Goal: Communication & Community: Answer question/provide support

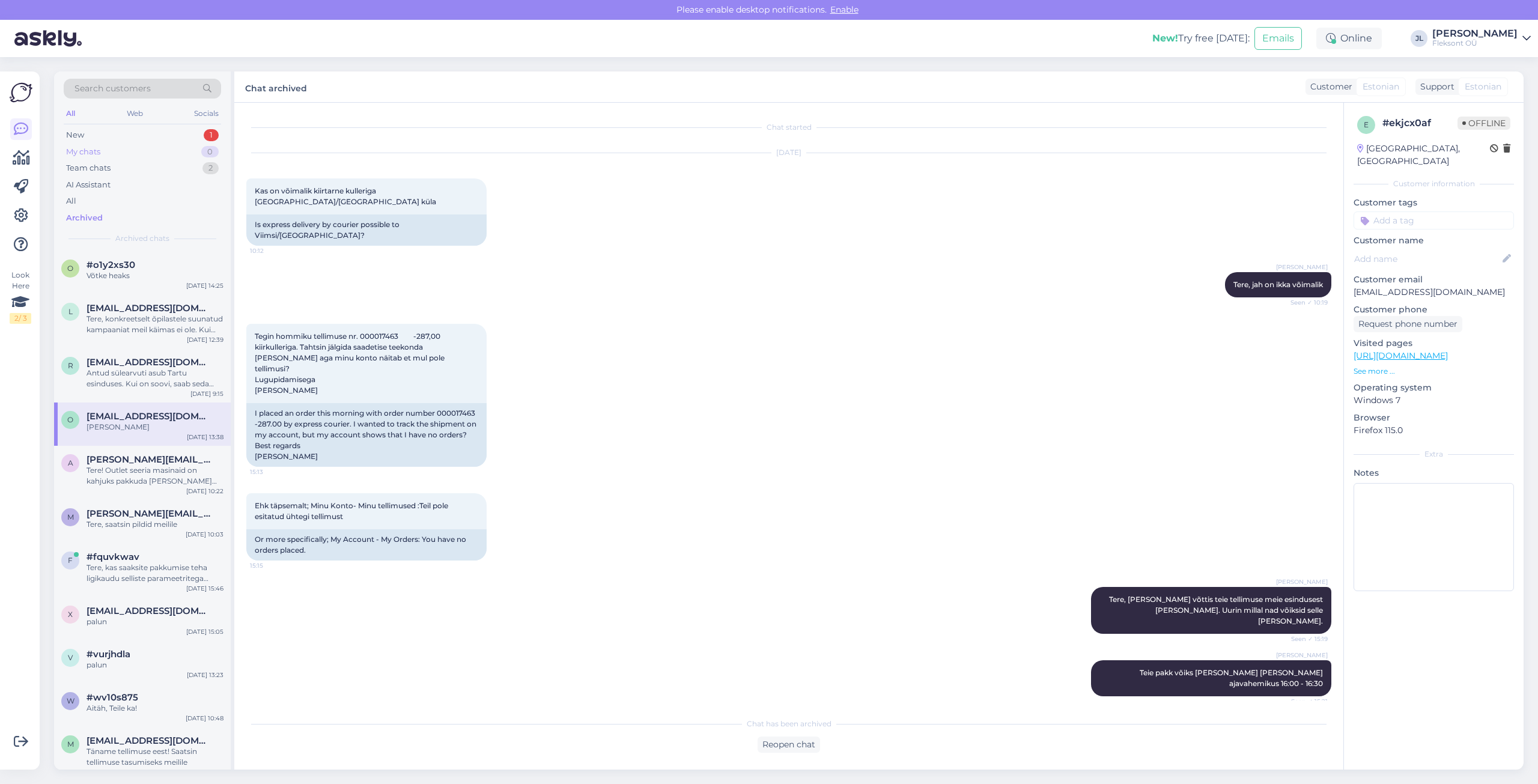
scroll to position [416, 0]
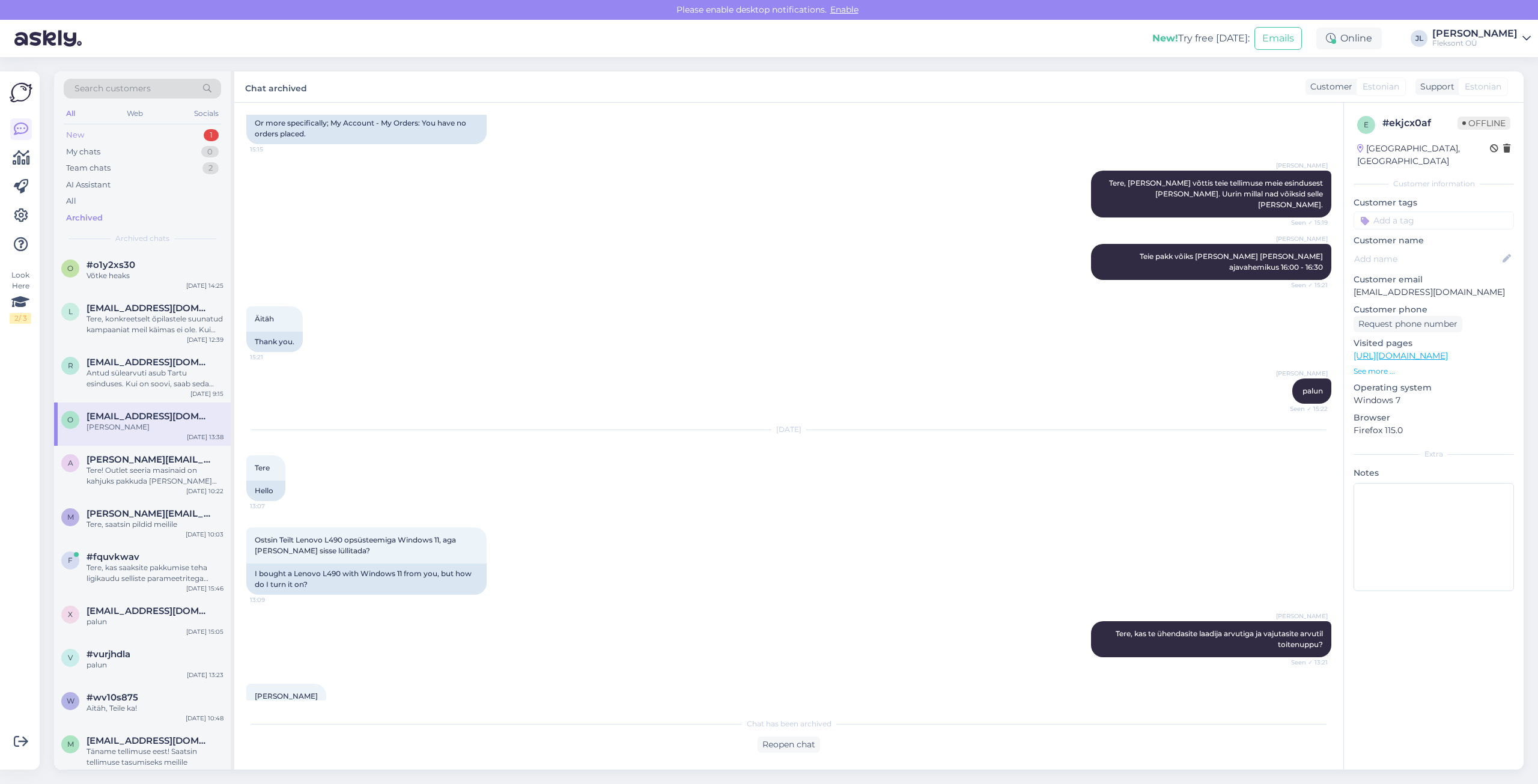
click at [155, 132] on div "New 1" at bounding box center [142, 135] width 158 height 17
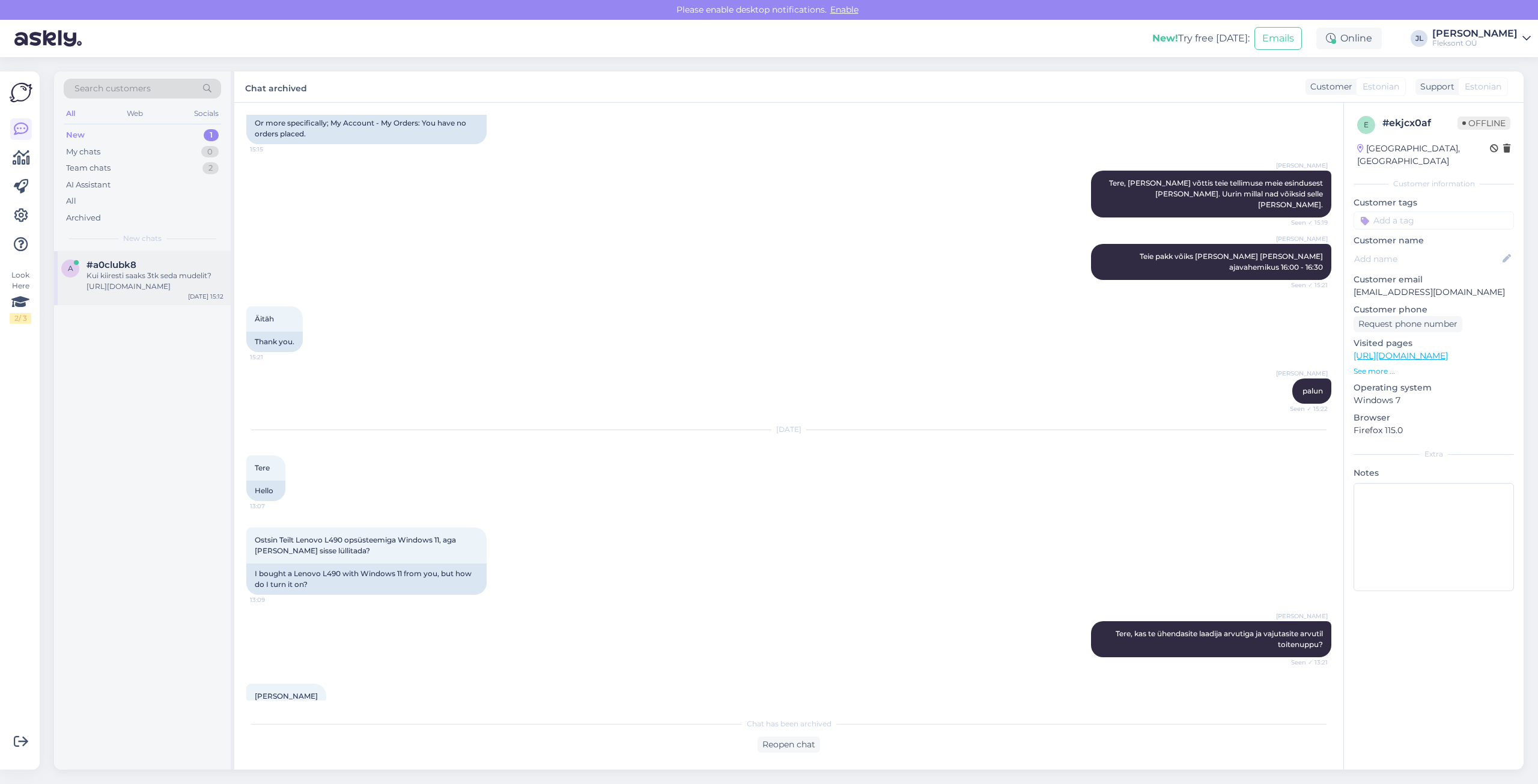
click at [152, 277] on div "Kui kiiresti saaks 3tk seda mudelit? [URL][DOMAIN_NAME]" at bounding box center [154, 280] width 137 height 22
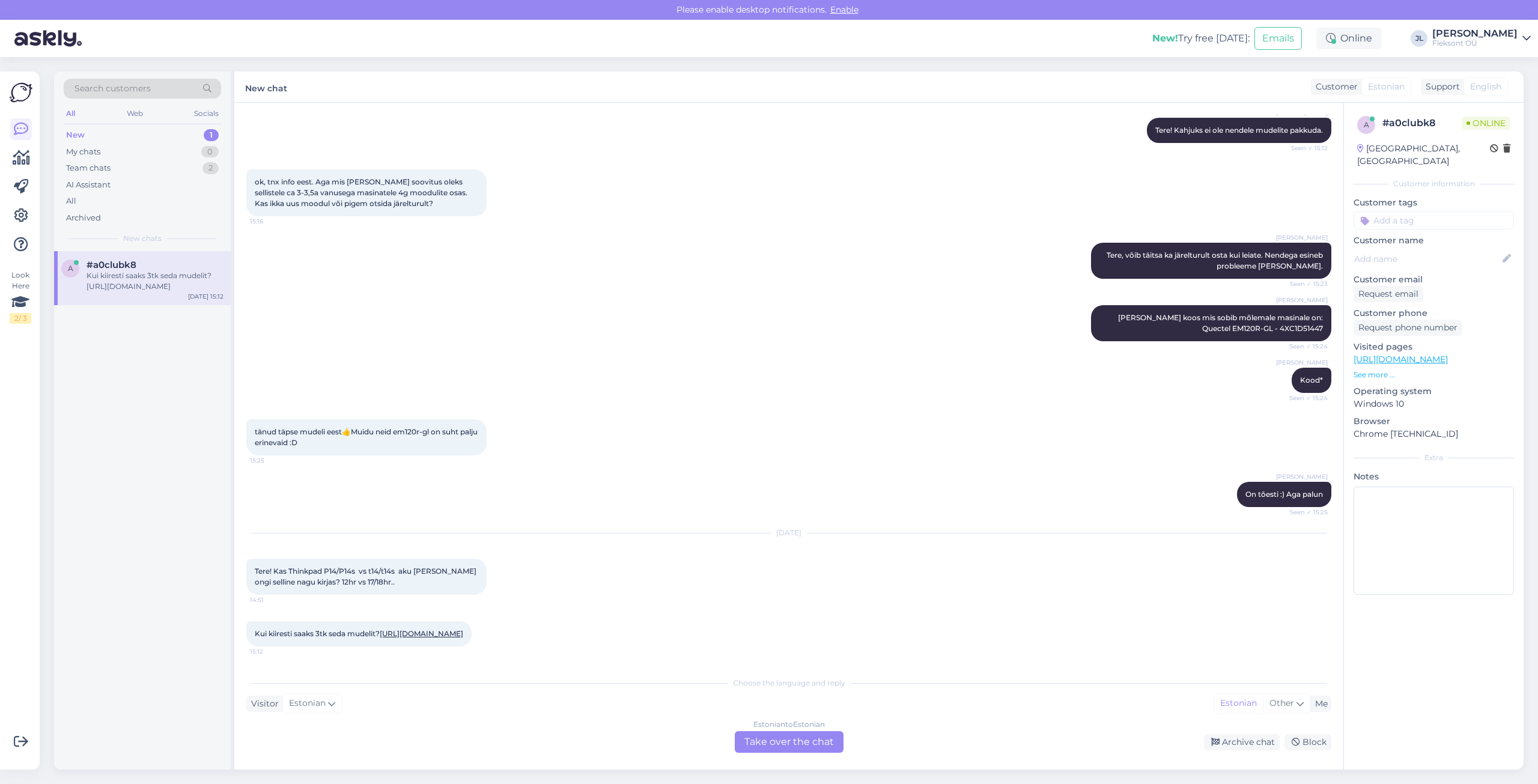
scroll to position [5805, 0]
click at [380, 634] on link "[URL][DOMAIN_NAME]" at bounding box center [421, 633] width 83 height 9
click at [149, 167] on div "Team chats 2" at bounding box center [142, 168] width 158 height 17
click at [125, 271] on div "Ehk võimalusi on mitmeid." at bounding box center [154, 275] width 137 height 11
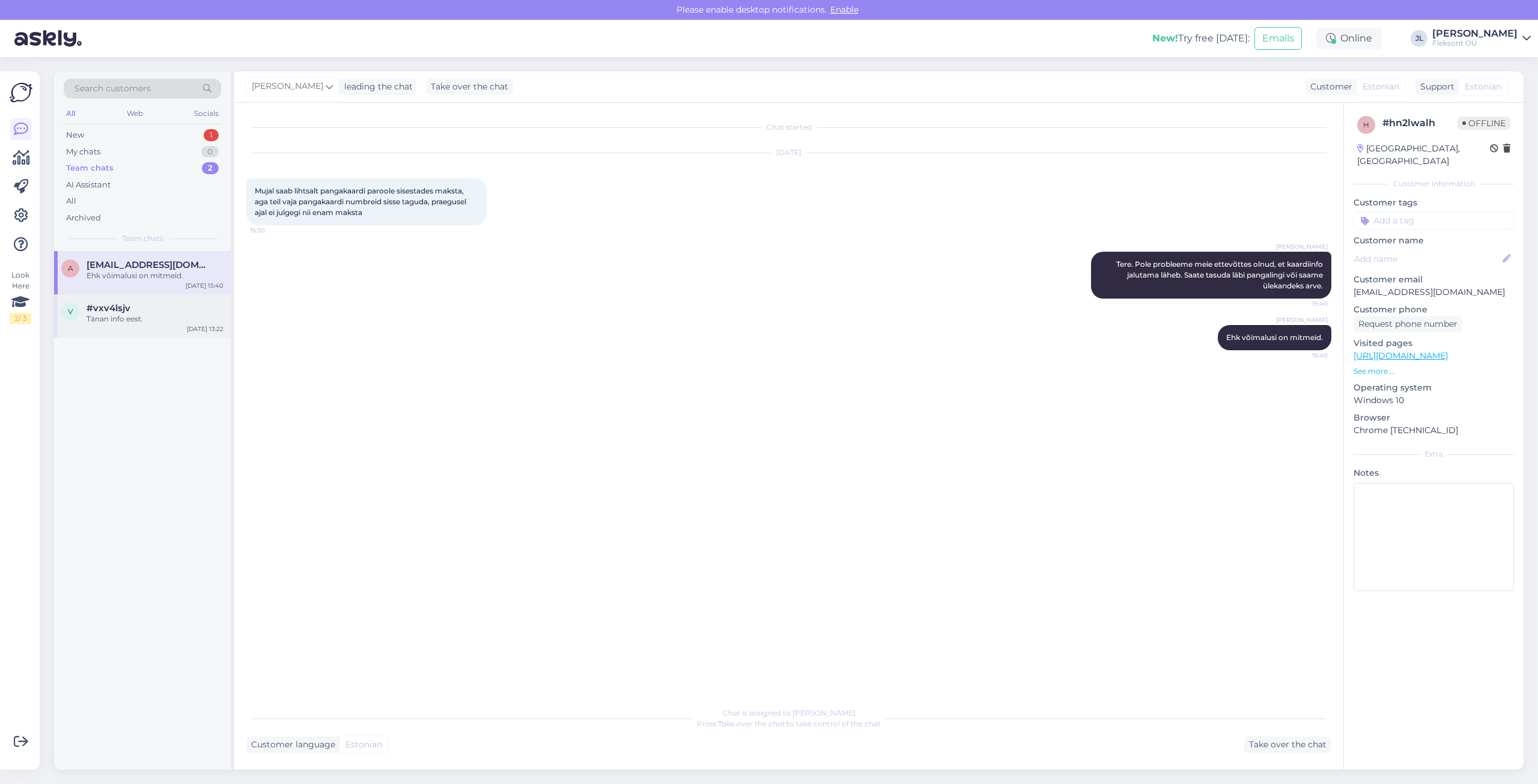
click at [141, 317] on div "Tänan info eest." at bounding box center [154, 318] width 137 height 11
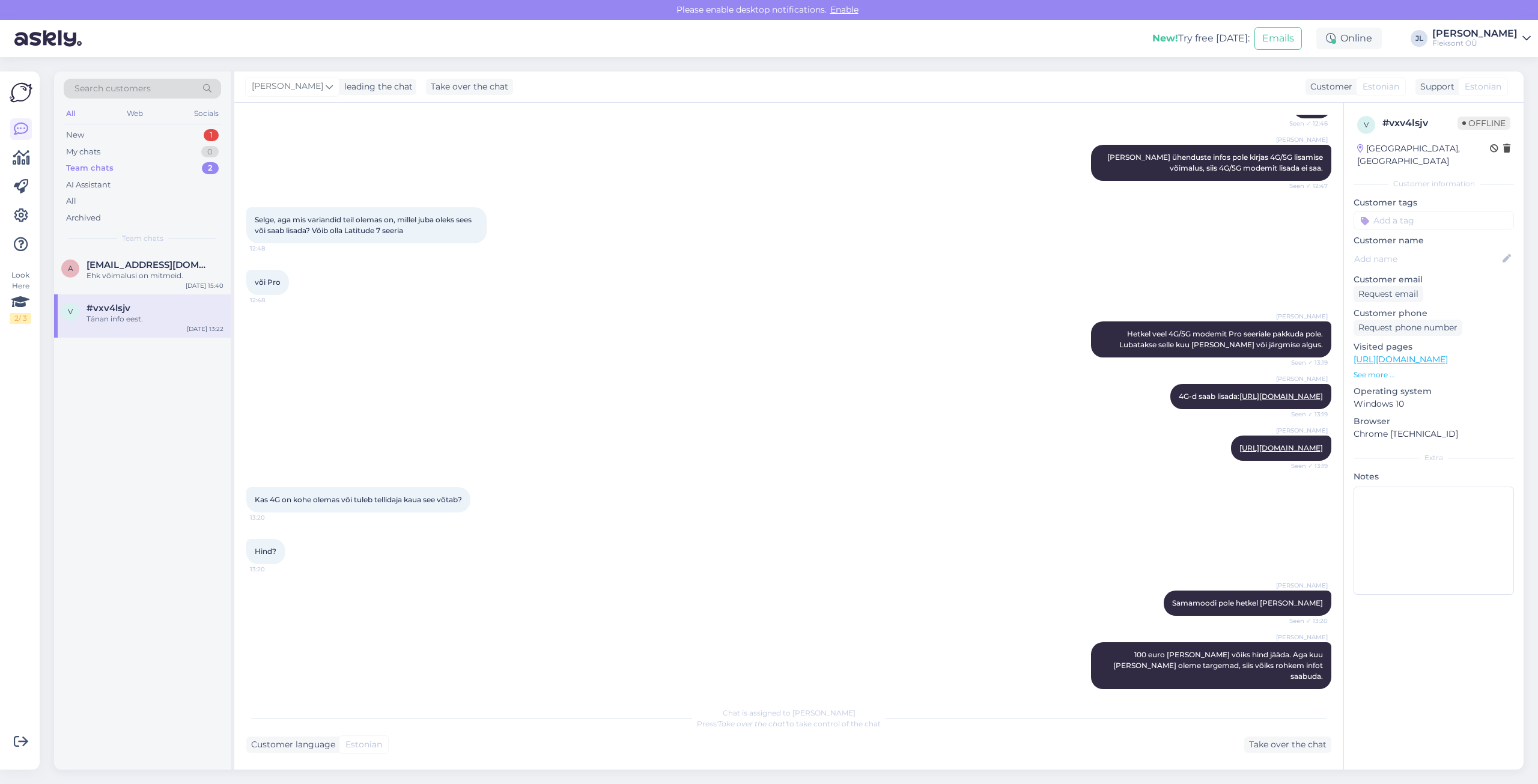
scroll to position [305, 0]
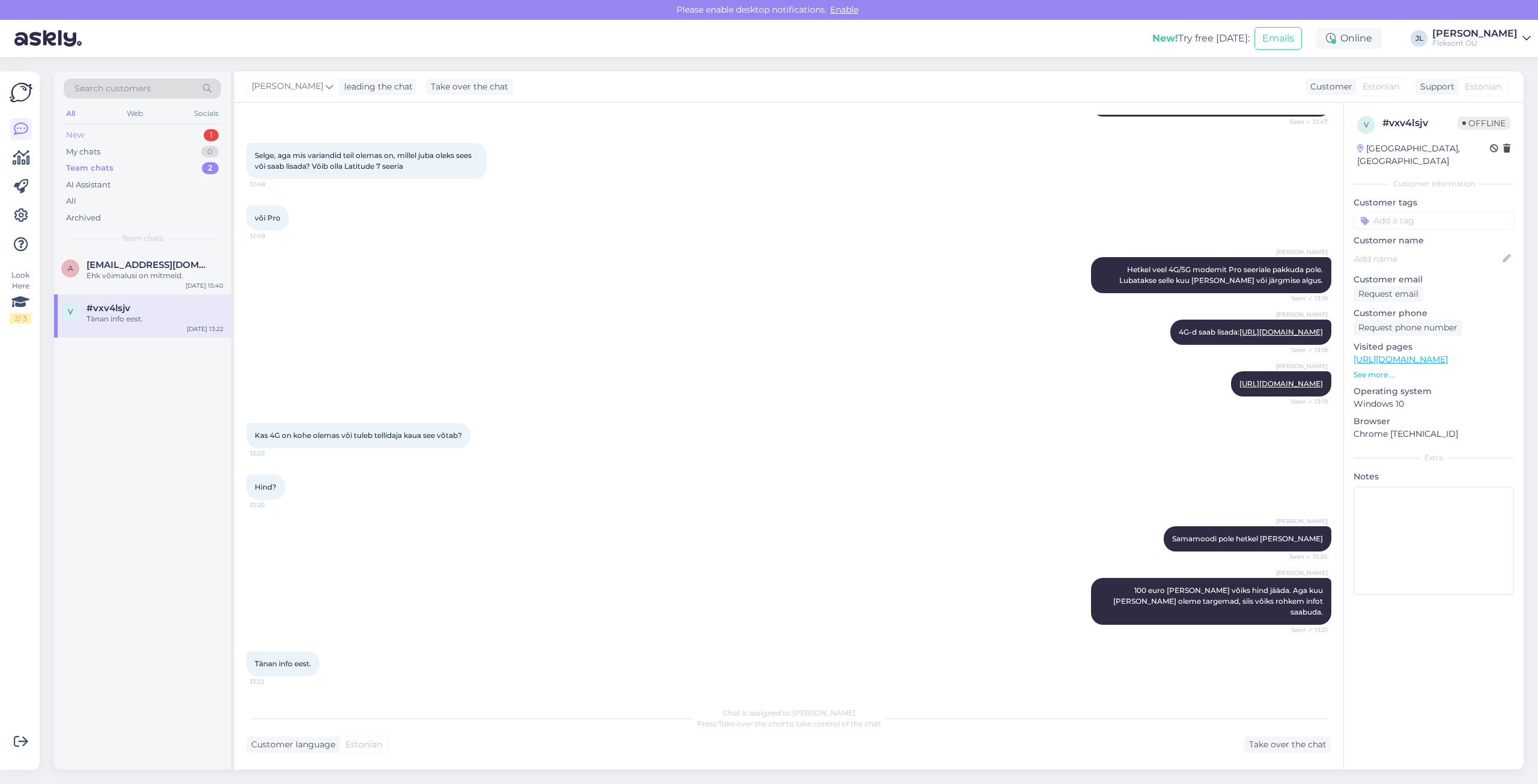
click at [175, 135] on div "New 1" at bounding box center [142, 135] width 158 height 17
drag, startPoint x: 251, startPoint y: 445, endPoint x: 465, endPoint y: 449, distance: 214.0
click at [465, 448] on div "Kas 4G on kohe olemas või tuleb tellidaja kaua see võtab? 13:20" at bounding box center [358, 435] width 224 height 25
click at [469, 447] on div "Kas 4G on kohe olemas või tuleb tellidaja kaua see võtab? 13:20" at bounding box center [358, 435] width 224 height 25
drag, startPoint x: 469, startPoint y: 447, endPoint x: 243, endPoint y: 440, distance: 226.1
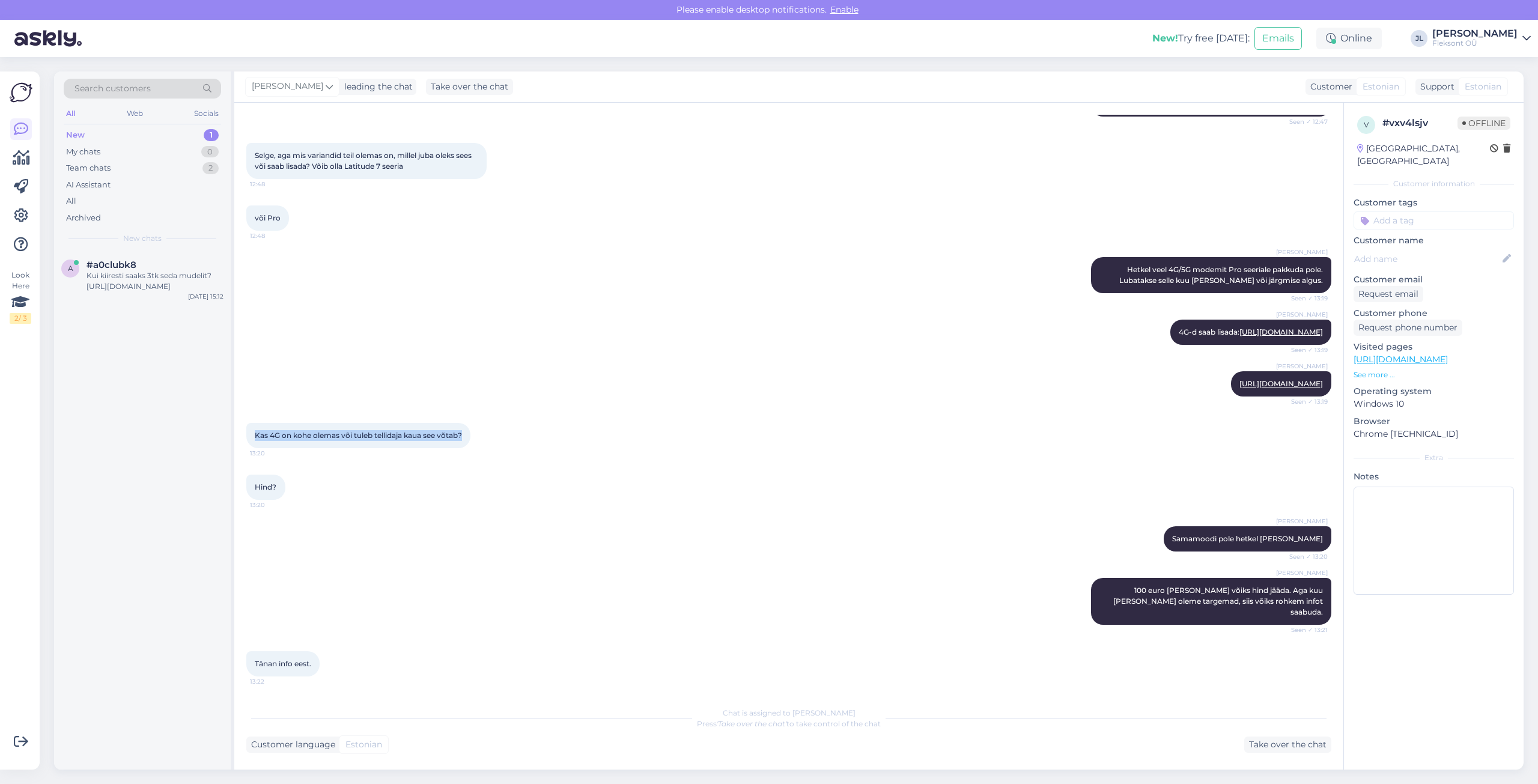
click at [243, 440] on div "Chat started [DATE] Tere. 12:37 Kas Dell Pro 14" saab lisada 5G modemi ja mis s…" at bounding box center [789, 436] width 1109 height 667
click at [251, 441] on div "Kas 4G on kohe olemas või tuleb tellidaja kaua see võtab? 13:20" at bounding box center [358, 435] width 224 height 25
drag, startPoint x: 252, startPoint y: 441, endPoint x: 466, endPoint y: 446, distance: 214.1
click at [466, 446] on div "Kas 4G on kohe olemas või tuleb tellidaja kaua see võtab? 13:20" at bounding box center [358, 435] width 224 height 25
click at [467, 446] on div "Kas 4G on kohe olemas või tuleb tellidaja kaua see võtab? 13:20" at bounding box center [358, 435] width 224 height 25
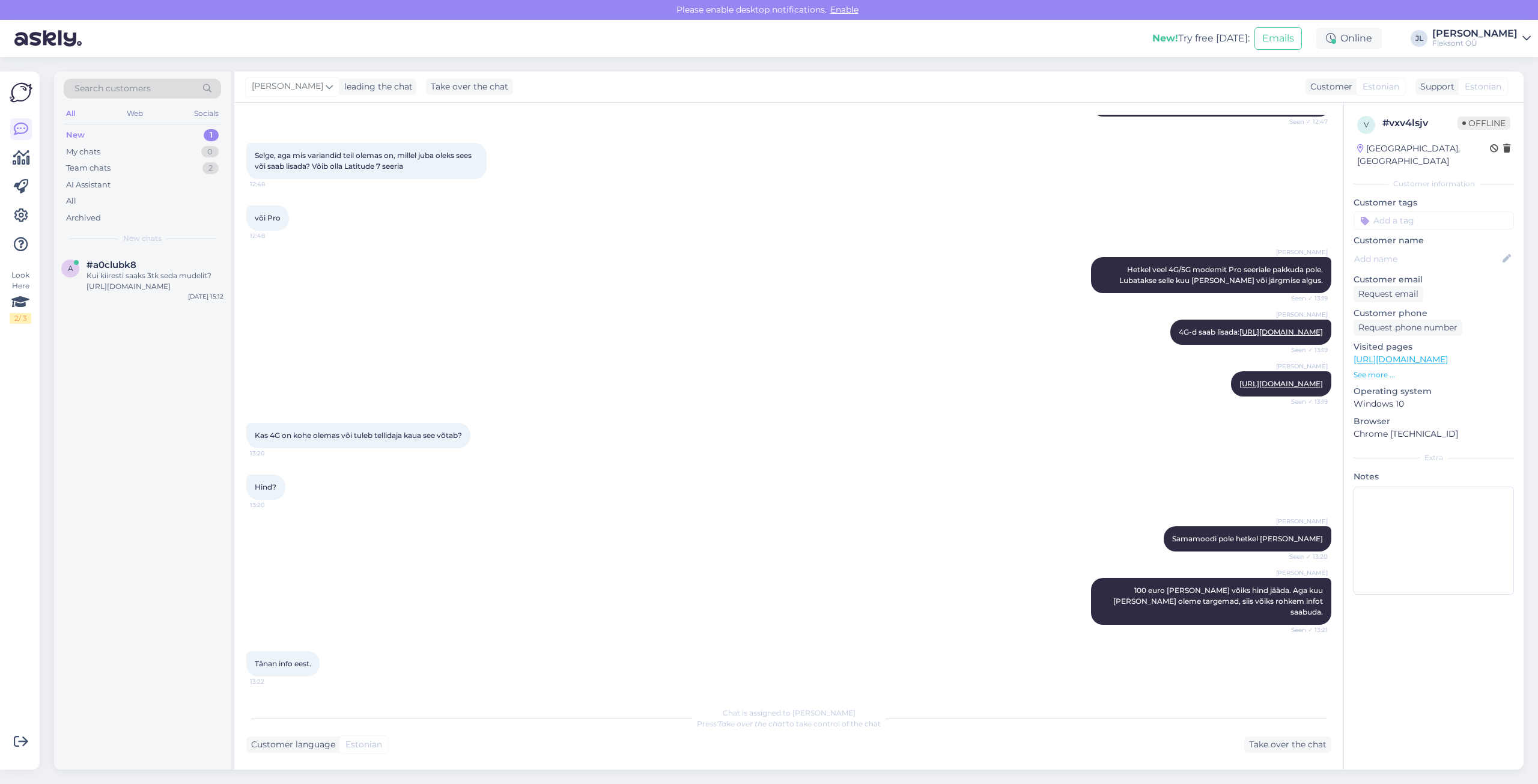
click at [85, 470] on div "a #a0clubk8 Kui kiiresti saaks 3tk seda mudelit? [URL][DOMAIN_NAME] [DATE] 15:12" at bounding box center [142, 510] width 176 height 518
click at [137, 169] on div "Team chats 2" at bounding box center [142, 168] width 158 height 17
click at [139, 134] on div "New 1" at bounding box center [142, 135] width 158 height 17
click at [134, 280] on div "Kui kiiresti saaks 3tk seda mudelit? [URL][DOMAIN_NAME]" at bounding box center [154, 280] width 137 height 22
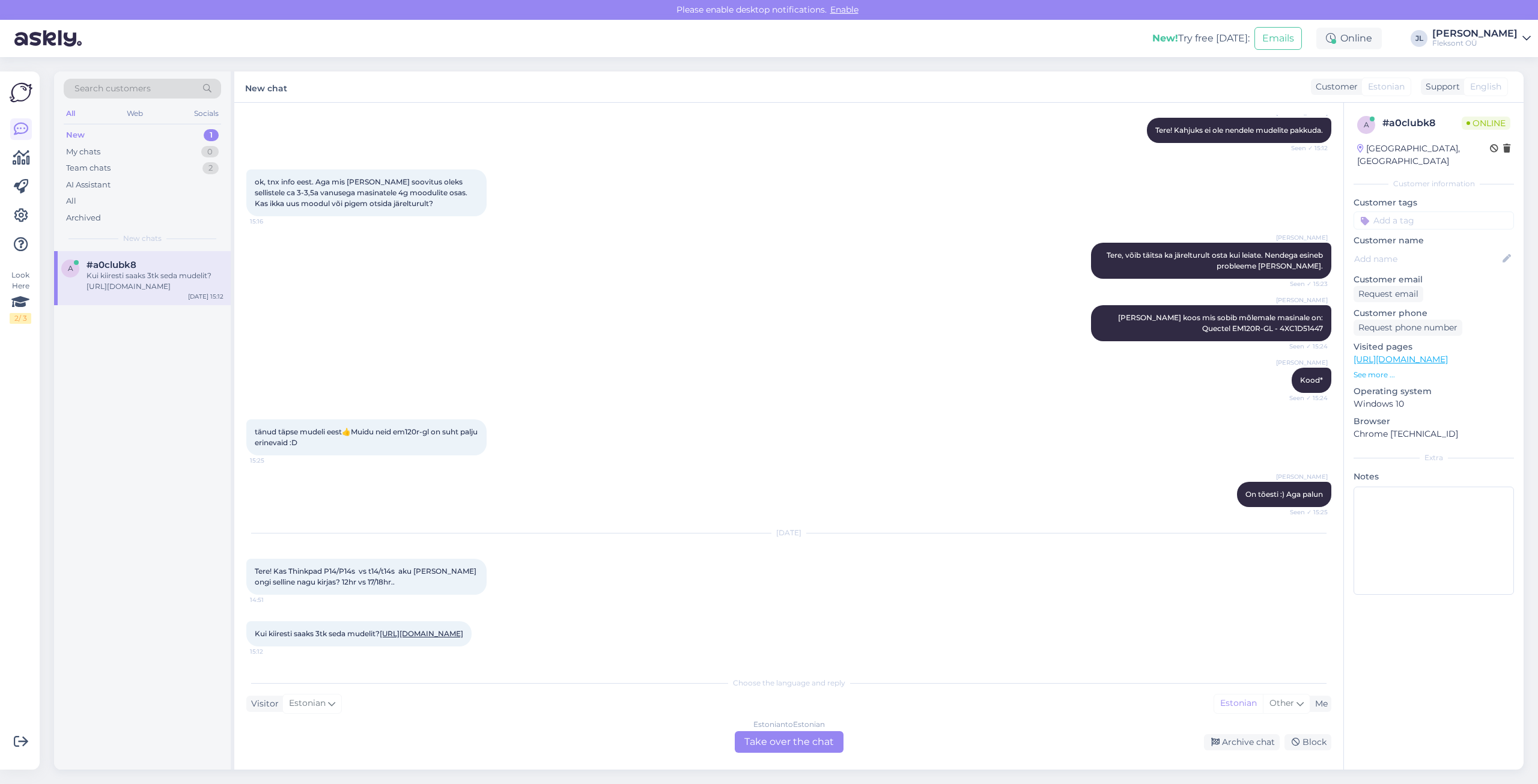
scroll to position [5805, 0]
click at [783, 746] on div "Estonian to Estonian Take over the chat" at bounding box center [789, 741] width 109 height 22
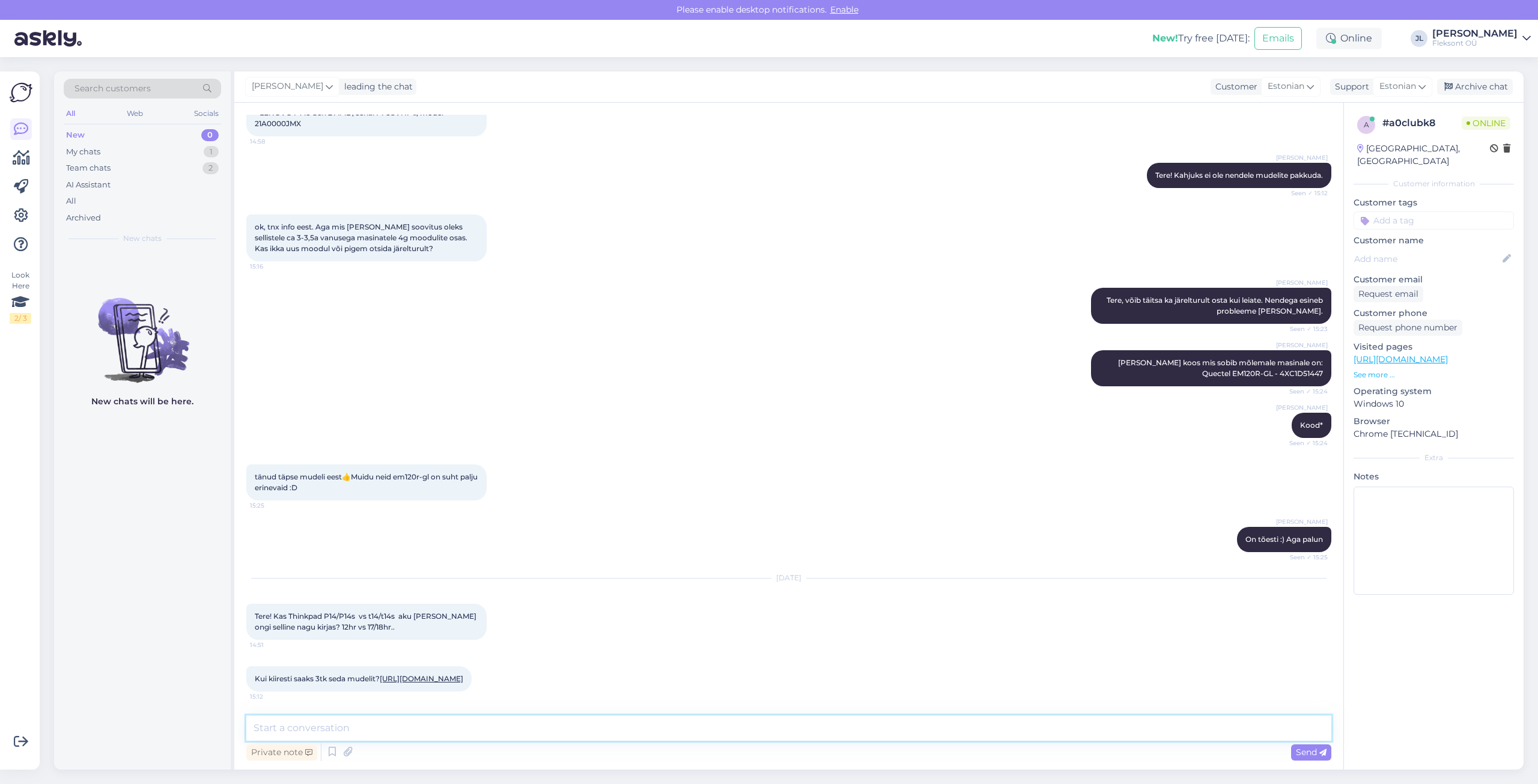
click at [742, 721] on textarea at bounding box center [789, 727] width 1085 height 25
click at [953, 723] on textarea "Tere! Tootja andmed aku kasutuse osas on tihtipeale veidi paisutatud ning reaal…" at bounding box center [789, 727] width 1085 height 25
drag, startPoint x: 1040, startPoint y: 728, endPoint x: 1004, endPoint y: 736, distance: 36.9
click at [1004, 736] on textarea "Tere! Tootja andmed aku kasutuse osas on tihtipeale veidi paisutatud ning reaal…" at bounding box center [789, 727] width 1085 height 25
click at [1159, 731] on textarea "Tere! Tootja andmed aku kasutuse osas on tihtipeale veidi paisutatud ning reaal…" at bounding box center [789, 727] width 1085 height 25
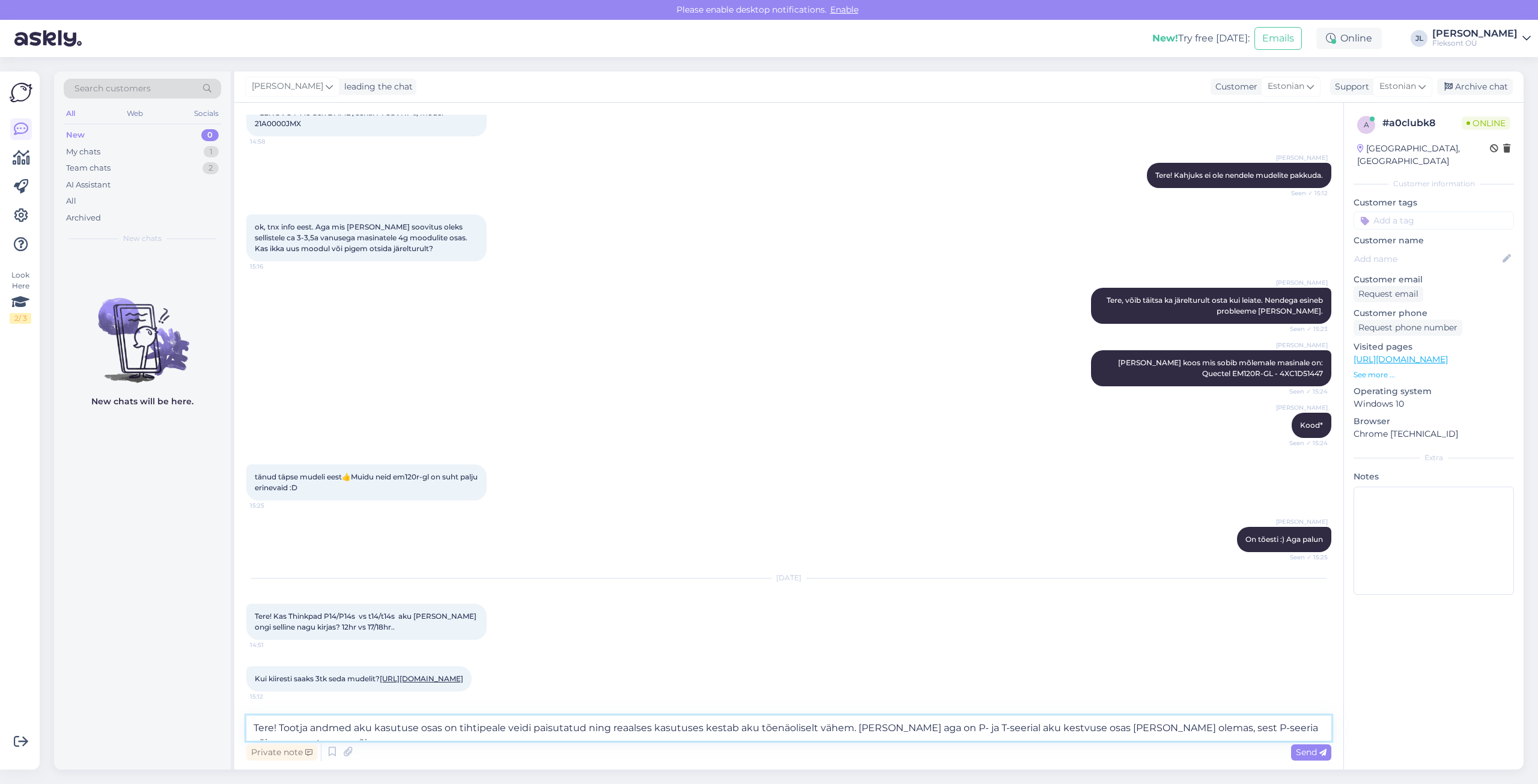
scroll to position [5774, 0]
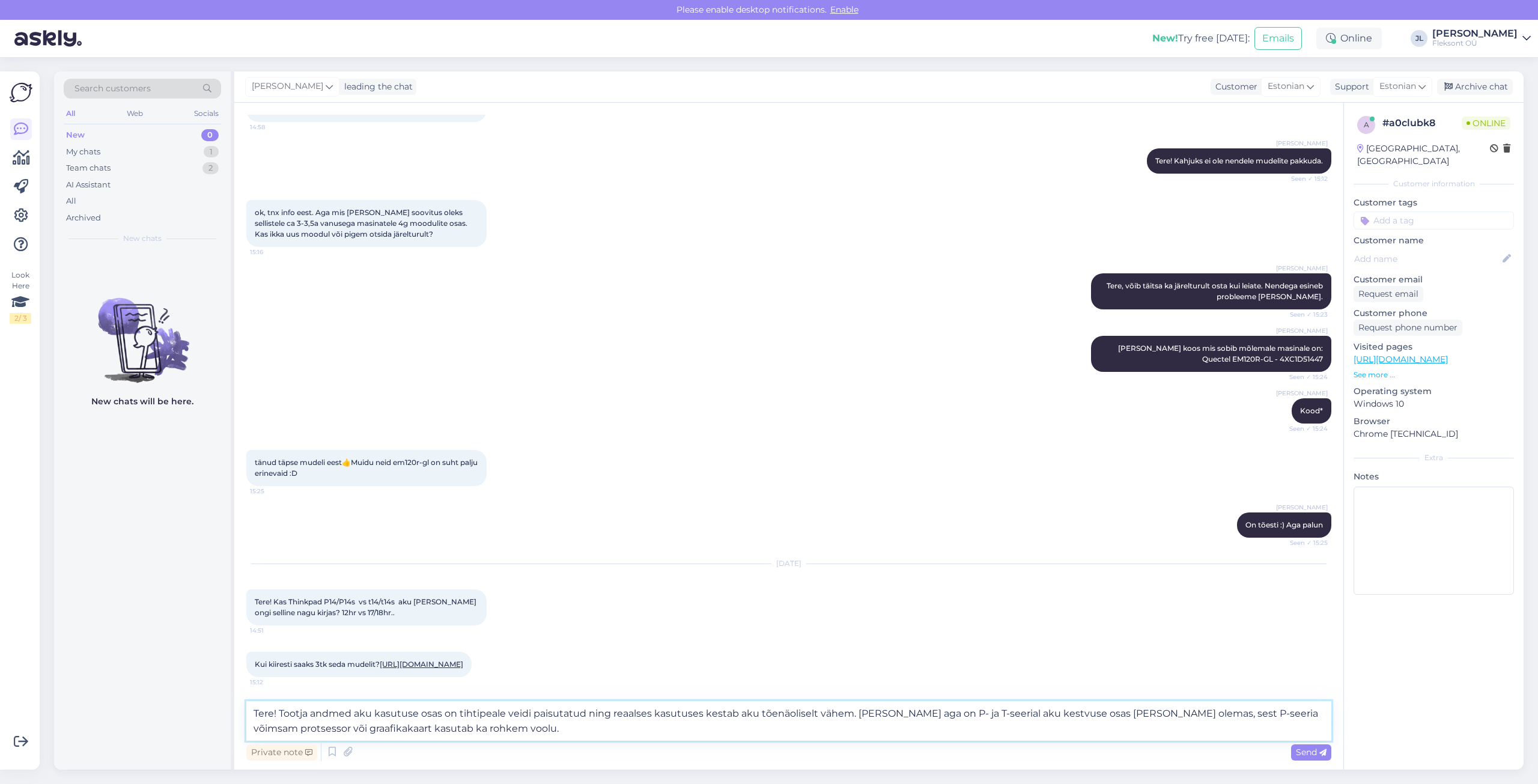
drag, startPoint x: 416, startPoint y: 712, endPoint x: 382, endPoint y: 719, distance: 34.7
click at [382, 719] on textarea "Tere! Tootja andmed aku kasutuse osas on tihtipeale veidi paisutatud ning reaal…" at bounding box center [789, 720] width 1085 height 40
click at [483, 734] on textarea "Tere! Tootja andmed aku kestvuse osas on tihtipeale veidi paisutatud ning reaal…" at bounding box center [789, 720] width 1085 height 40
drag, startPoint x: 357, startPoint y: 727, endPoint x: 322, endPoint y: 734, distance: 35.7
click at [322, 734] on textarea "Tere! Tootja andmed aku kestvuse osas on tihtipeale veidi paisutatud ning reaal…" at bounding box center [789, 720] width 1085 height 40
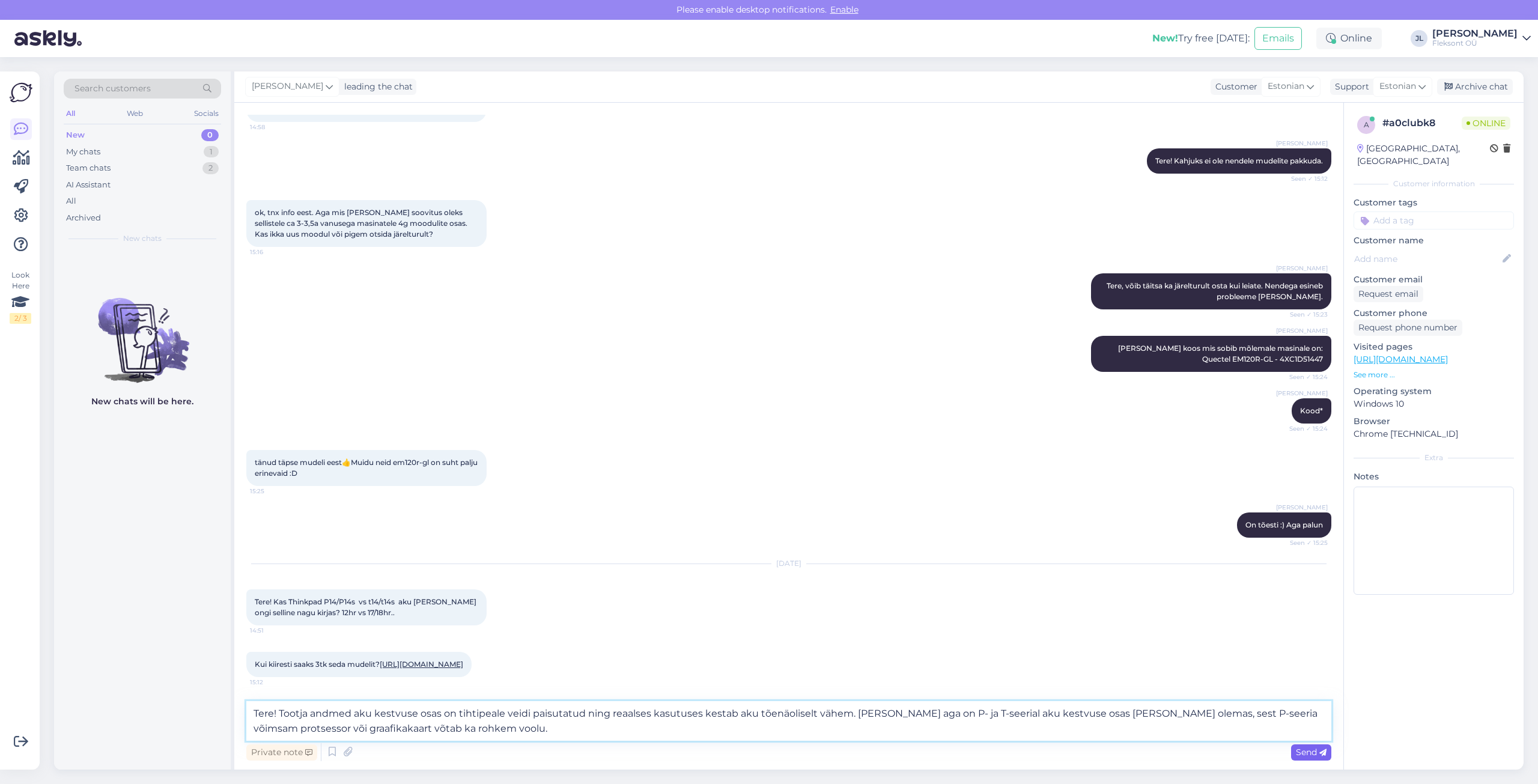
type textarea "Tere! Tootja andmed aku kestvuse osas on tihtipeale veidi paisutatud ning reaal…"
click at [1308, 750] on span "Send" at bounding box center [1312, 752] width 31 height 11
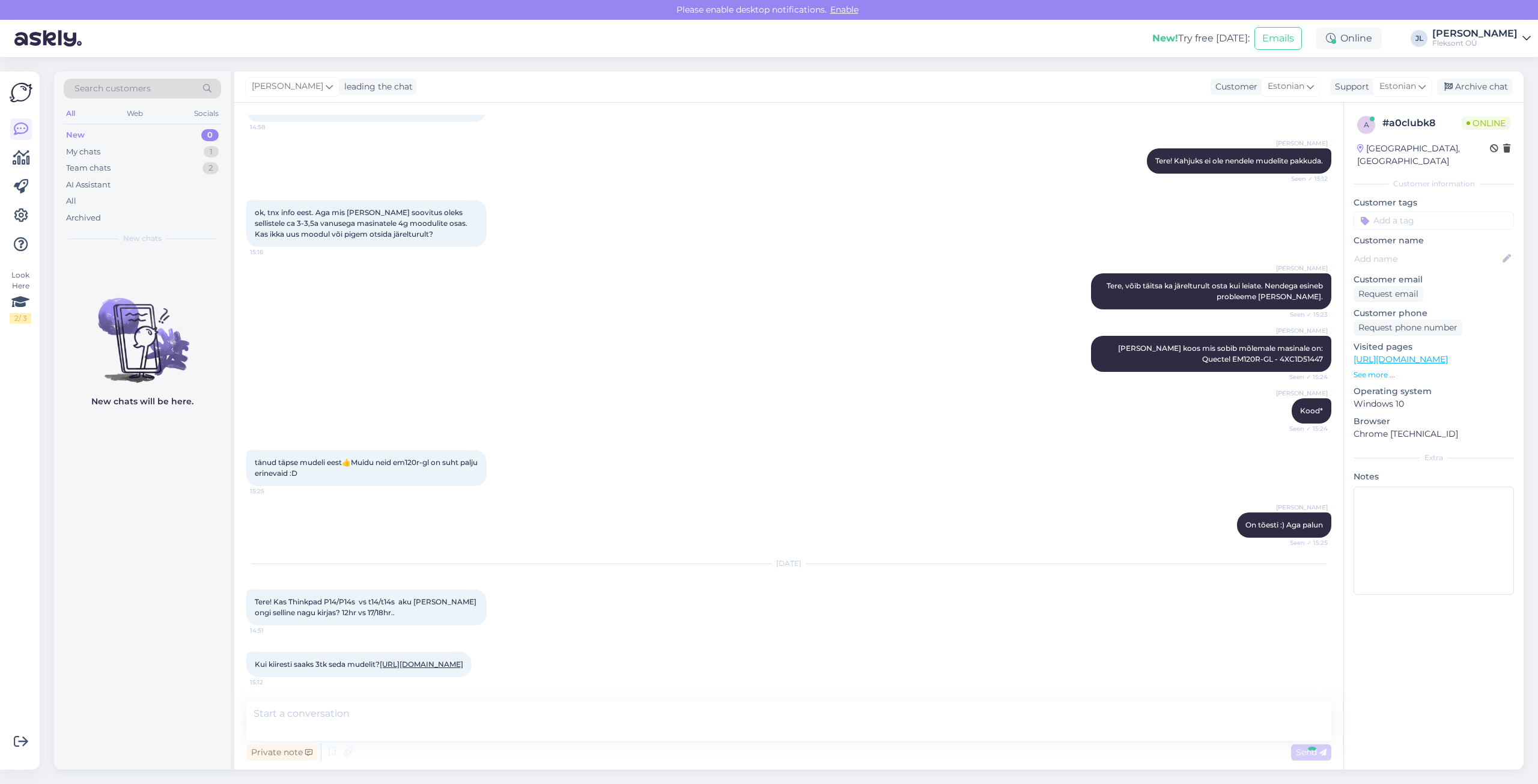
scroll to position [5855, 0]
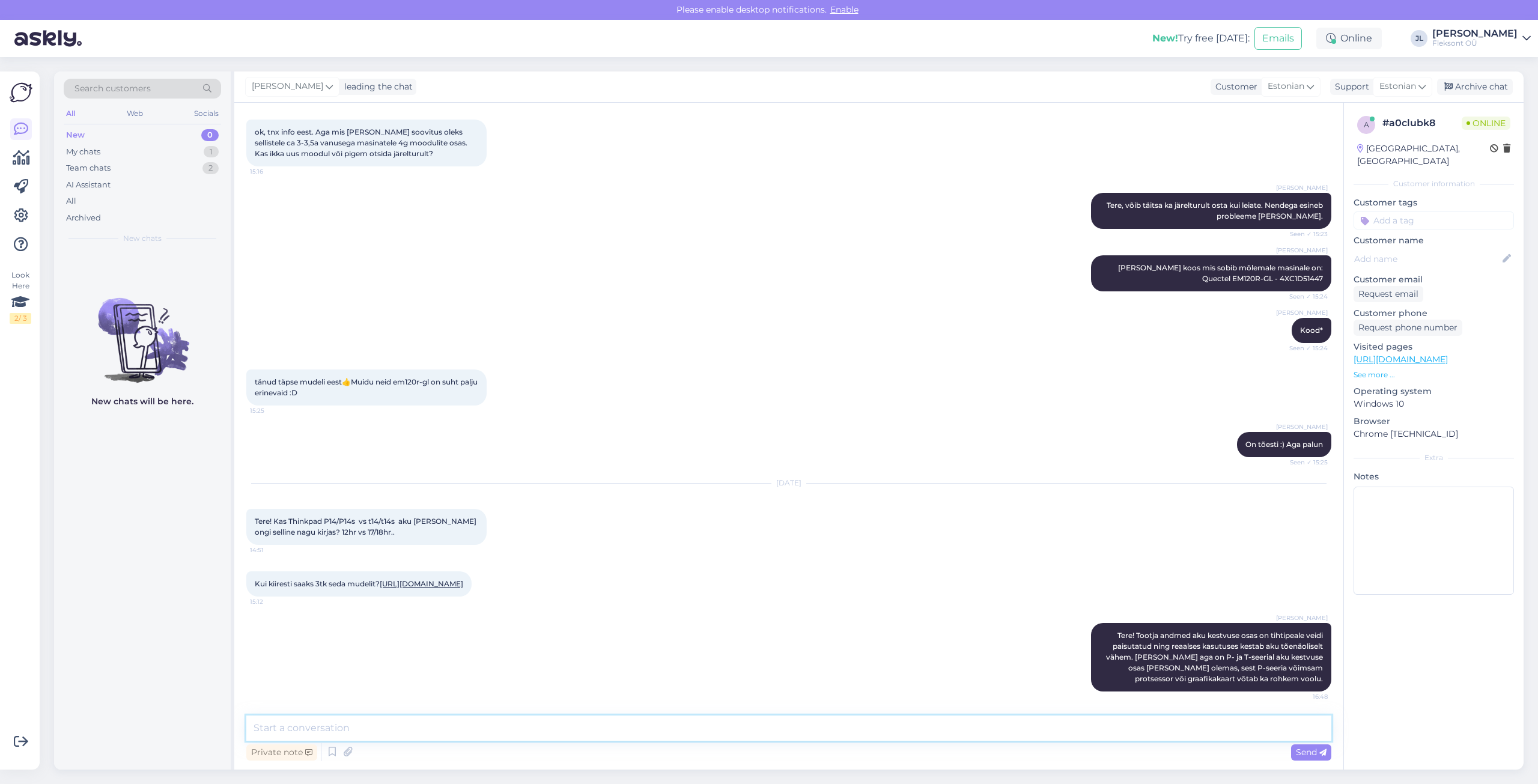
click at [345, 729] on textarea at bounding box center [789, 727] width 1085 height 25
click at [668, 728] on textarea "Teie küsitud masinat [PERSON_NAME] kahjuks enam tellida võimalik ei ole, kuid k…" at bounding box center [789, 727] width 1085 height 25
click at [665, 728] on textarea "Teie küsitud masinat [PERSON_NAME] kahjuks enam tellida võimalik ei ole, kuid k…" at bounding box center [789, 727] width 1085 height 25
drag, startPoint x: 866, startPoint y: 731, endPoint x: 357, endPoint y: 733, distance: 509.0
click at [357, 733] on textarea "Teie küsitud masinat [PERSON_NAME] kahjuks enam tellida võimalik ei ole, kuid k…" at bounding box center [789, 727] width 1085 height 25
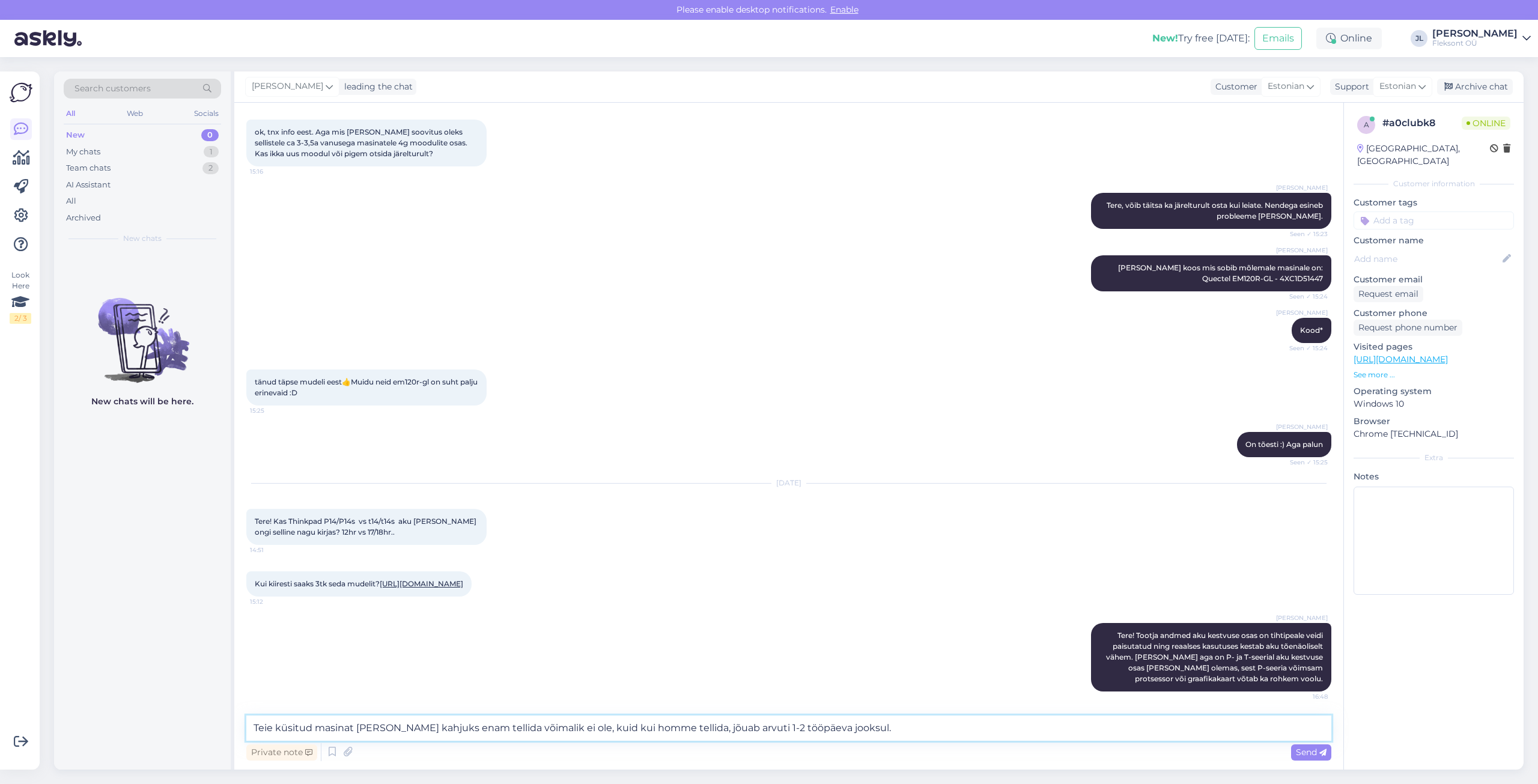
click at [355, 731] on textarea "Teie küsitud masinat [PERSON_NAME] kahjuks enam tellida võimalik ei ole, kuid k…" at bounding box center [789, 727] width 1085 height 25
click at [353, 731] on textarea "Teie küsitud masinat [PERSON_NAME] kahjuks enam tellida võimalik ei ole, kuid k…" at bounding box center [789, 727] width 1085 height 25
drag, startPoint x: 875, startPoint y: 729, endPoint x: 242, endPoint y: 727, distance: 633.0
click at [242, 727] on div "Chat started [DATE] Tere Kas 300nit vs 400 sülerite ekaanidel on märgatav [PERS…" at bounding box center [789, 436] width 1109 height 667
type textarea "T"
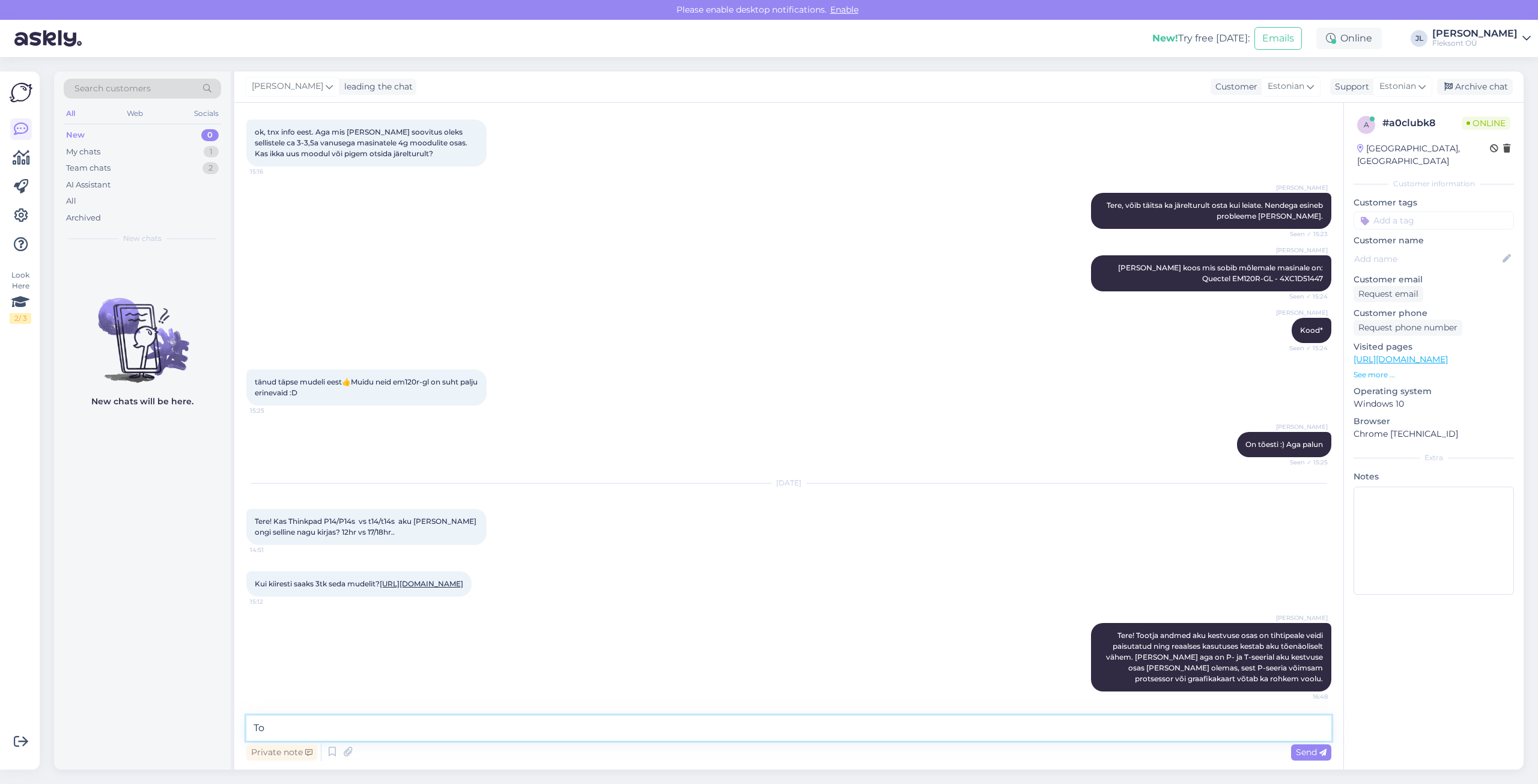
type textarea "T"
drag, startPoint x: 380, startPoint y: 586, endPoint x: 313, endPoint y: 601, distance: 68.7
click at [313, 601] on div "Kui kiiresti saaks 3tk seda mudelit? [URL][DOMAIN_NAME] 15:12" at bounding box center [789, 584] width 1085 height 52
click at [319, 726] on textarea at bounding box center [789, 727] width 1085 height 25
type textarea "Tooted jõuaks lattu 1-2 tööpäeva jooksul [PERSON_NAME] tellimist."
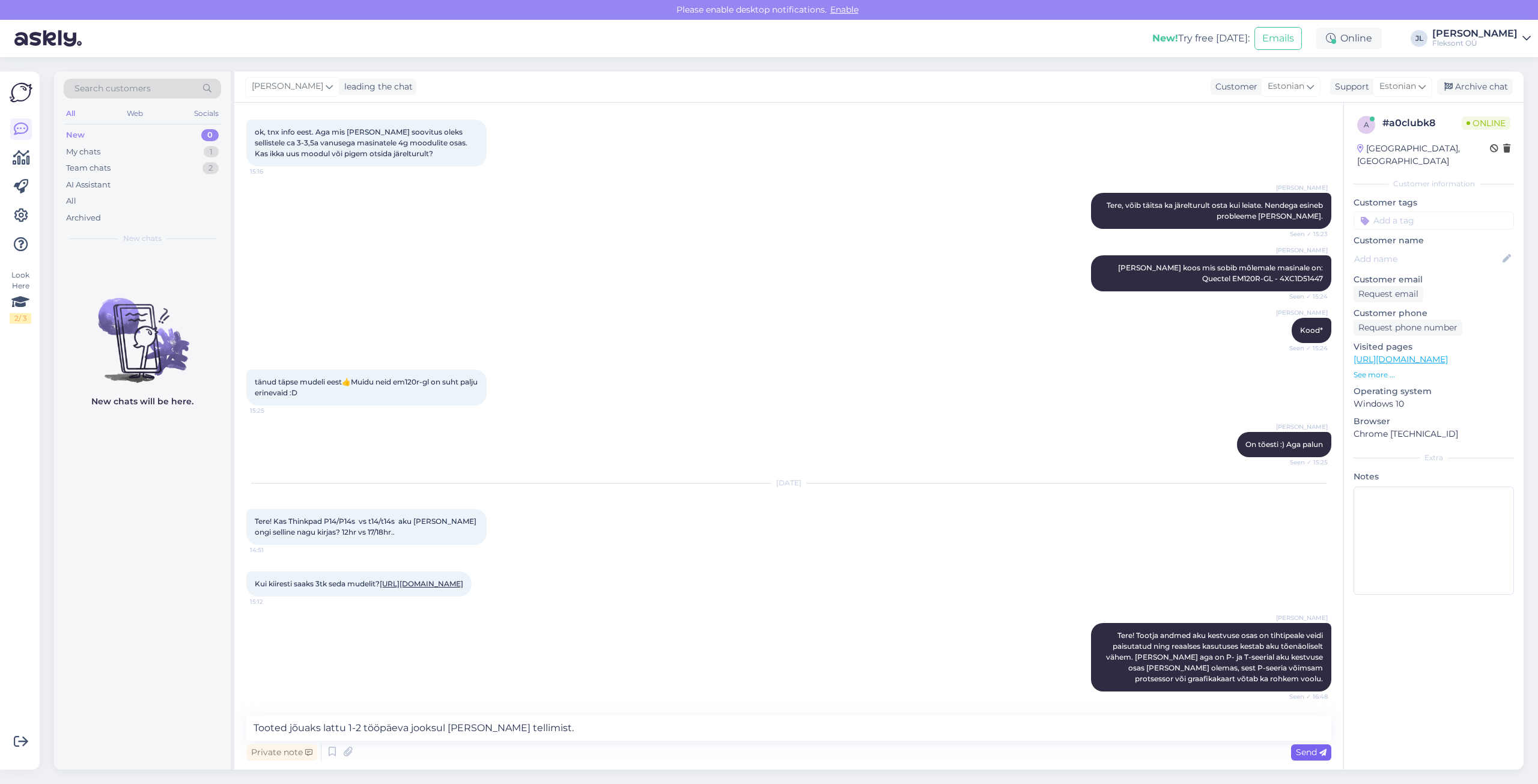
click at [1312, 749] on span "Send" at bounding box center [1312, 752] width 31 height 11
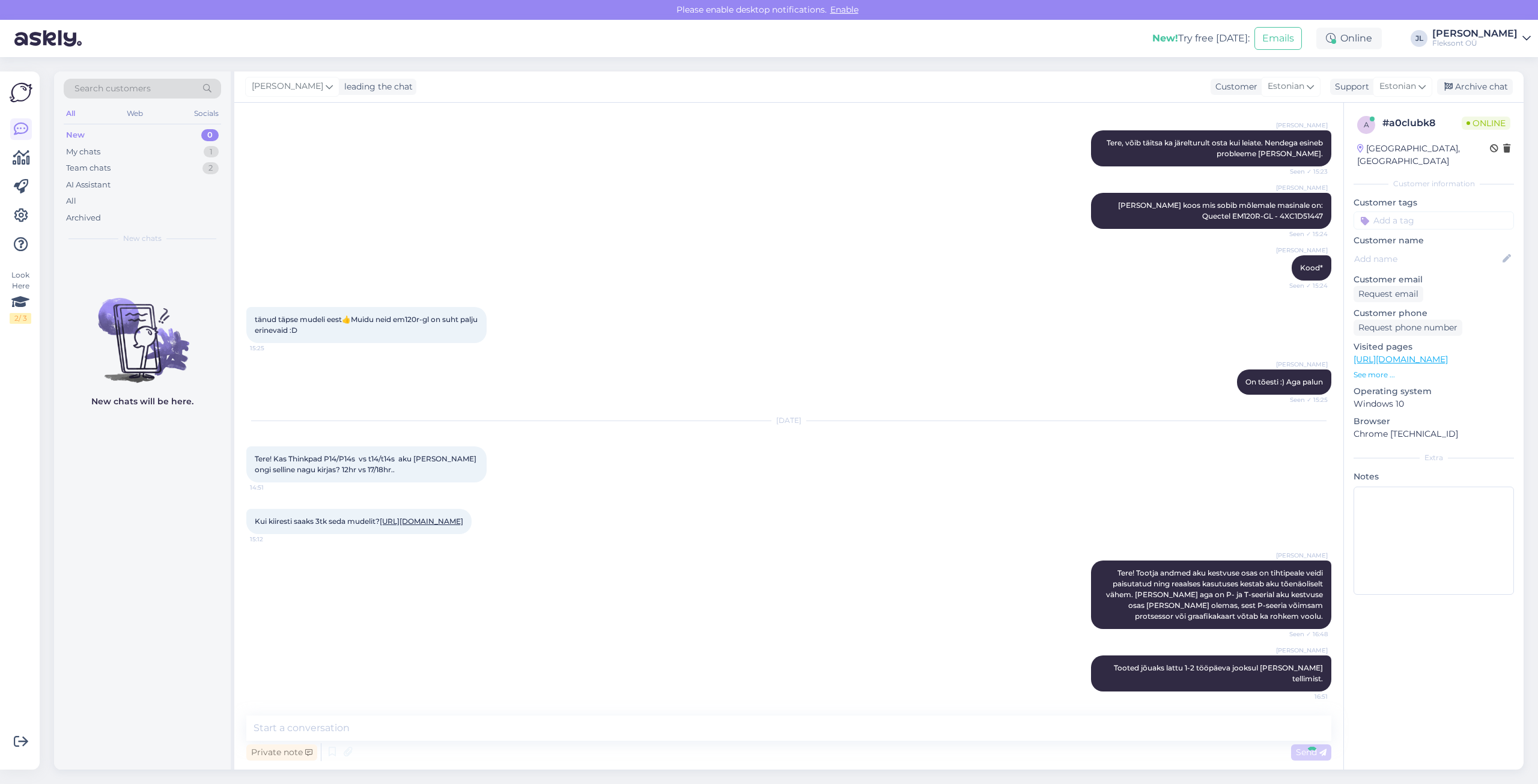
scroll to position [5907, 0]
click at [965, 584] on div "[PERSON_NAME] Tere! Tootja andmed aku kestvuse osas on tihtipeale veidi paisuta…" at bounding box center [789, 594] width 1085 height 95
